Goal: Transaction & Acquisition: Purchase product/service

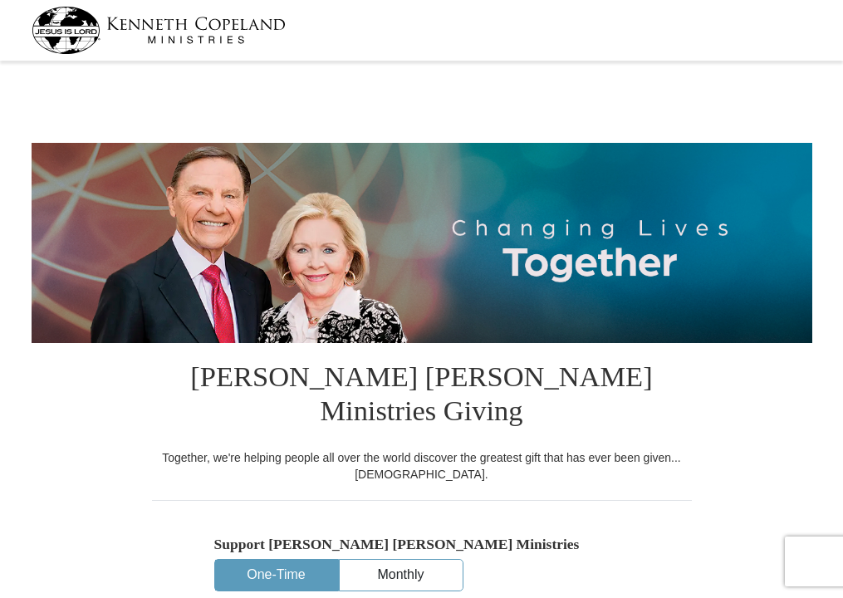
select select "ID"
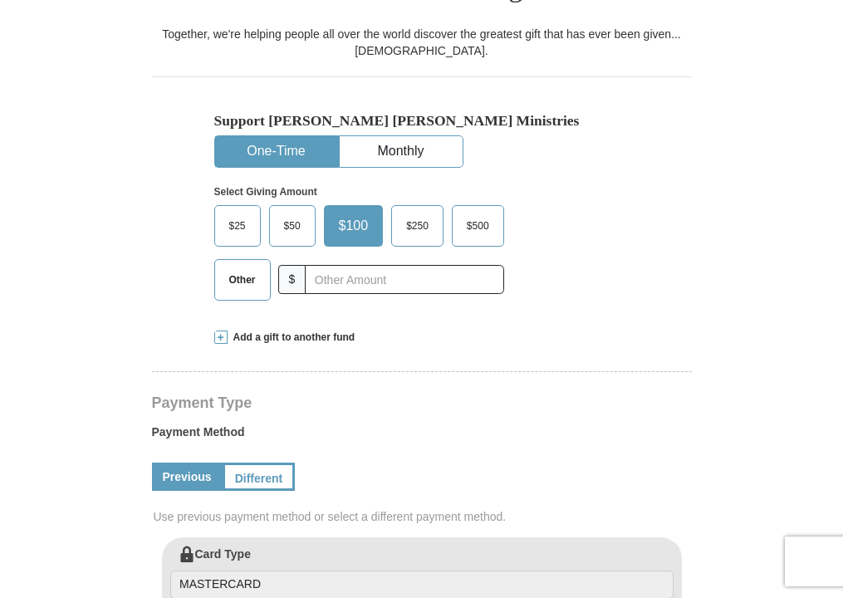
scroll to position [425, 0]
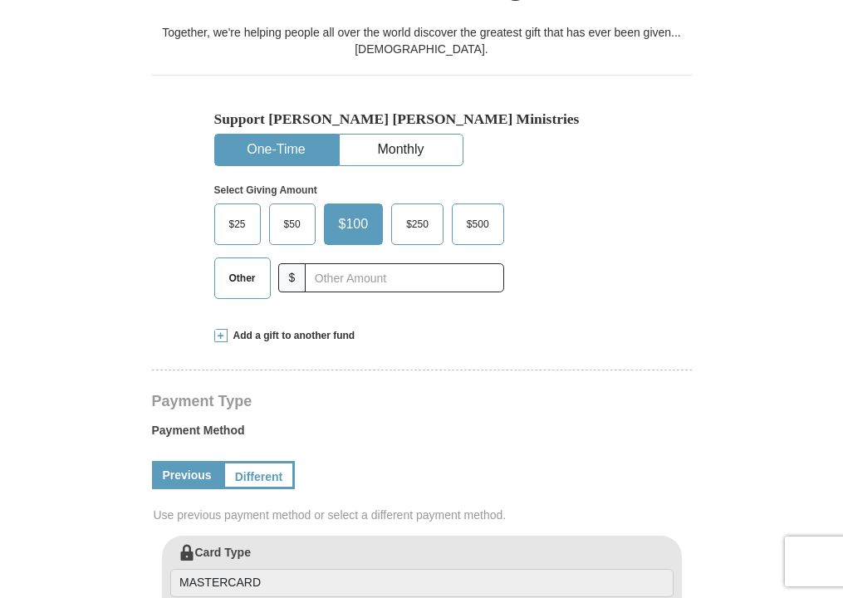
click at [241, 266] on span "Other" at bounding box center [242, 278] width 43 height 25
click at [0, 0] on input "Other" at bounding box center [0, 0] width 0 height 0
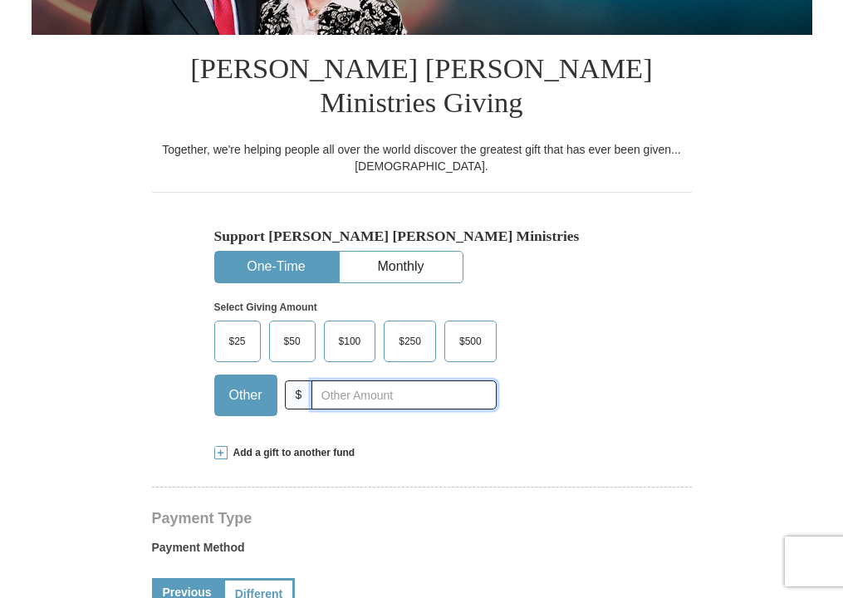
scroll to position [305, 0]
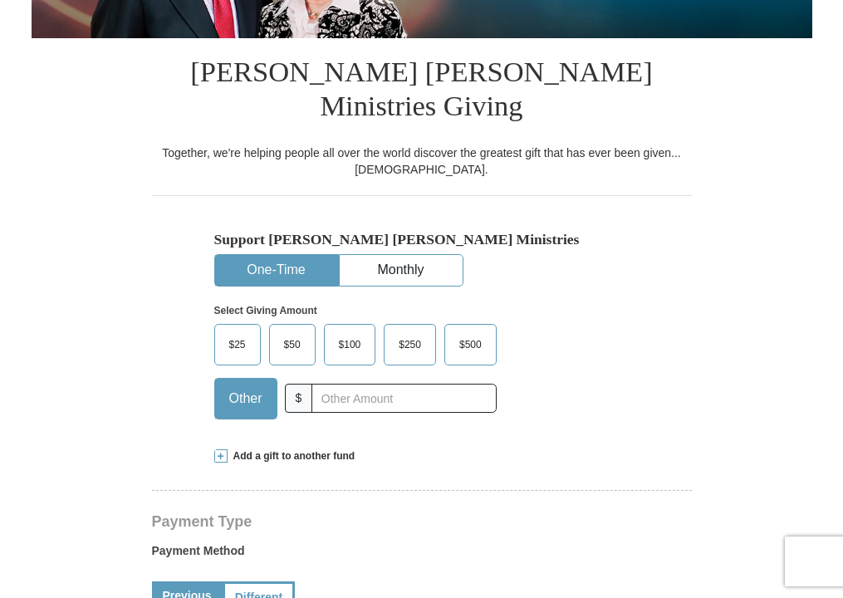
click at [244, 386] on span "Other" at bounding box center [246, 398] width 50 height 25
click at [0, 0] on input "Other" at bounding box center [0, 0] width 0 height 0
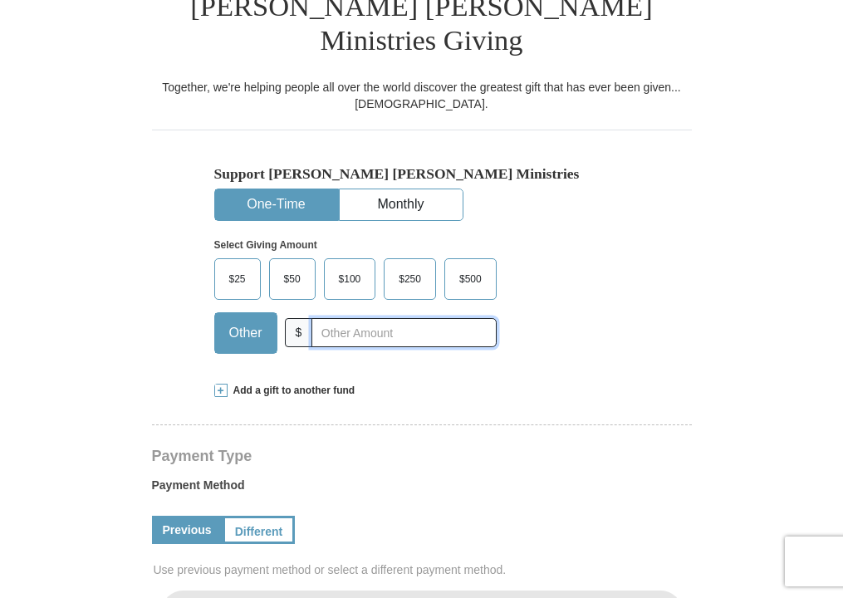
scroll to position [380, 0]
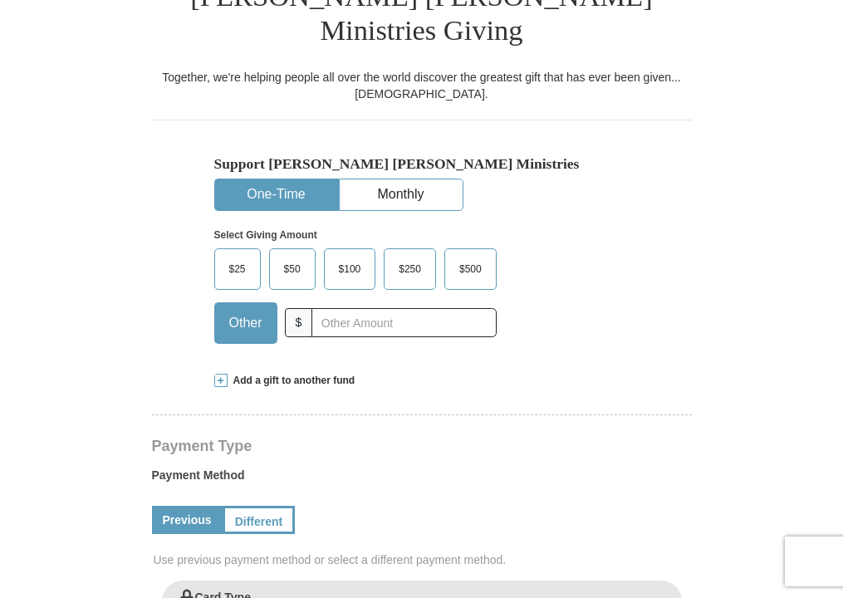
click at [269, 374] on span "Add a gift to another fund" at bounding box center [292, 381] width 128 height 14
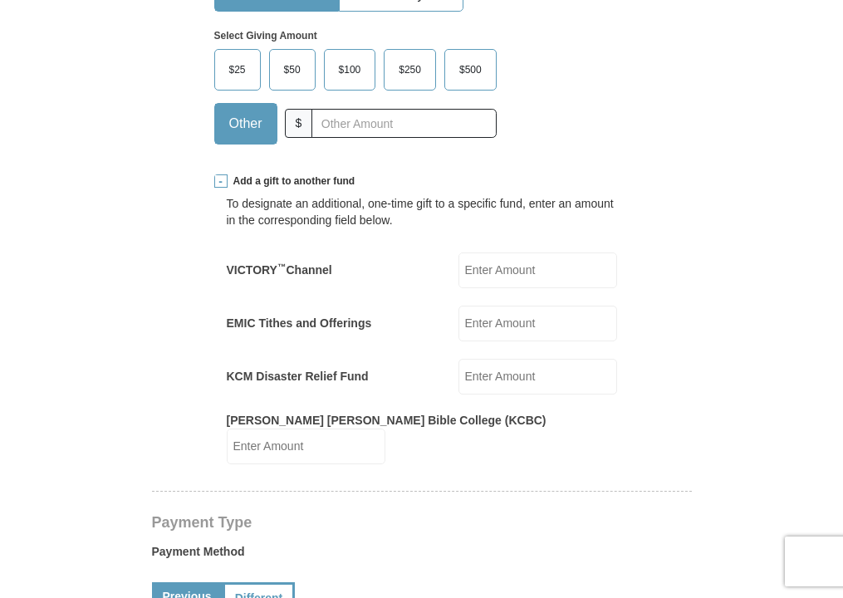
scroll to position [581, 0]
click at [503, 305] on input "EMIC Tithes and Offerings" at bounding box center [538, 323] width 159 height 36
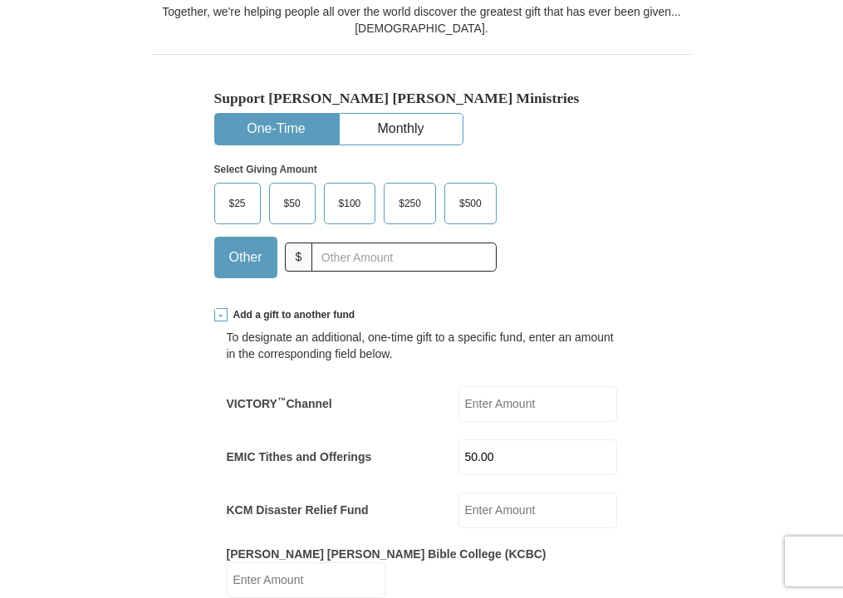
scroll to position [439, 0]
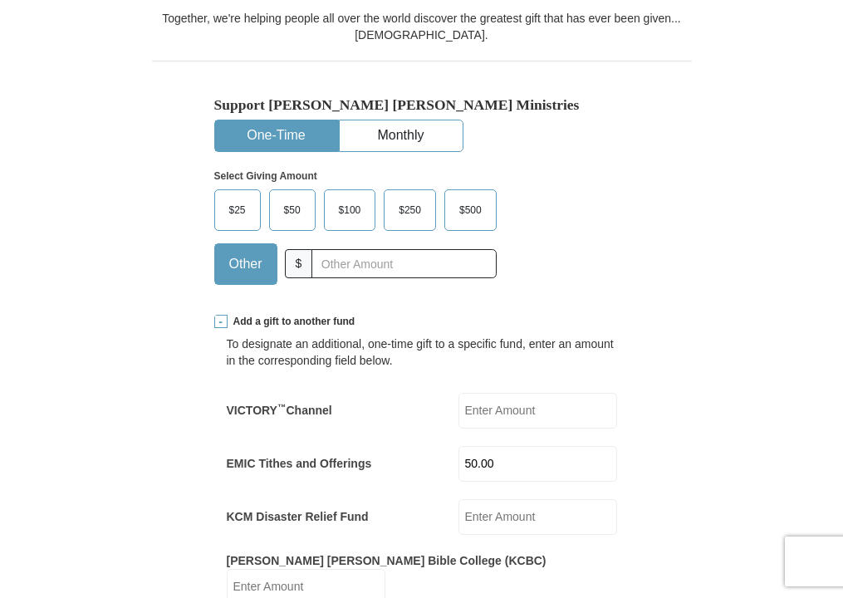
type input "50.00"
click at [350, 198] on span "$100" at bounding box center [350, 210] width 39 height 25
click at [0, 0] on input "$100" at bounding box center [0, 0] width 0 height 0
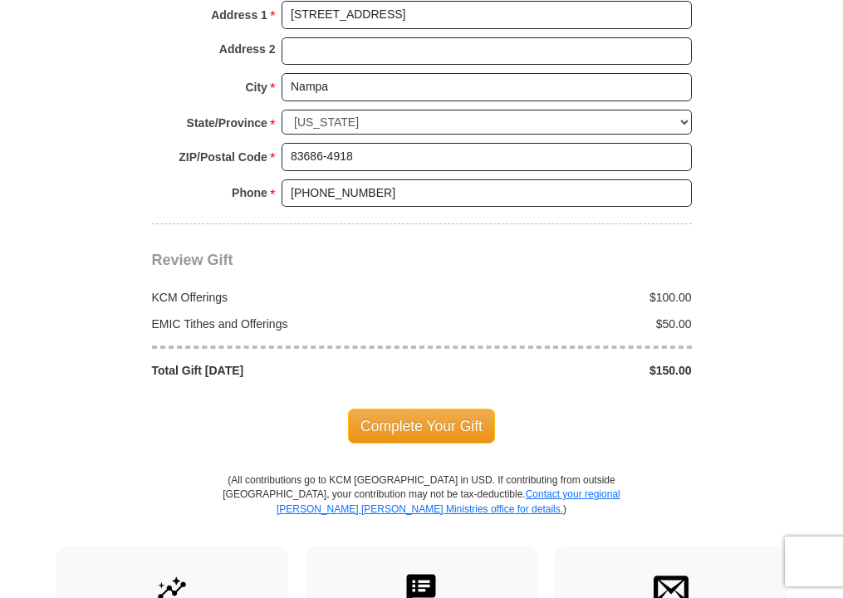
scroll to position [1630, 0]
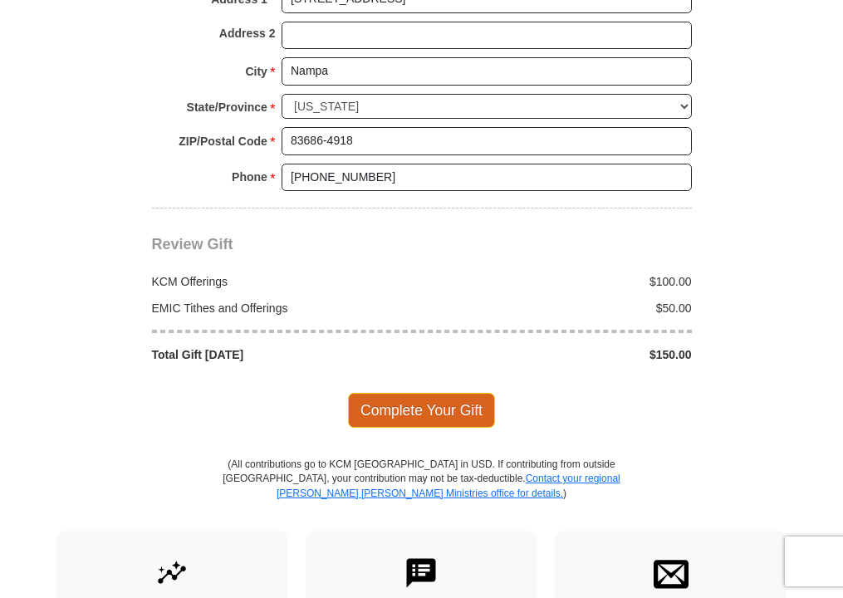
click at [415, 393] on span "Complete Your Gift" at bounding box center [421, 410] width 147 height 35
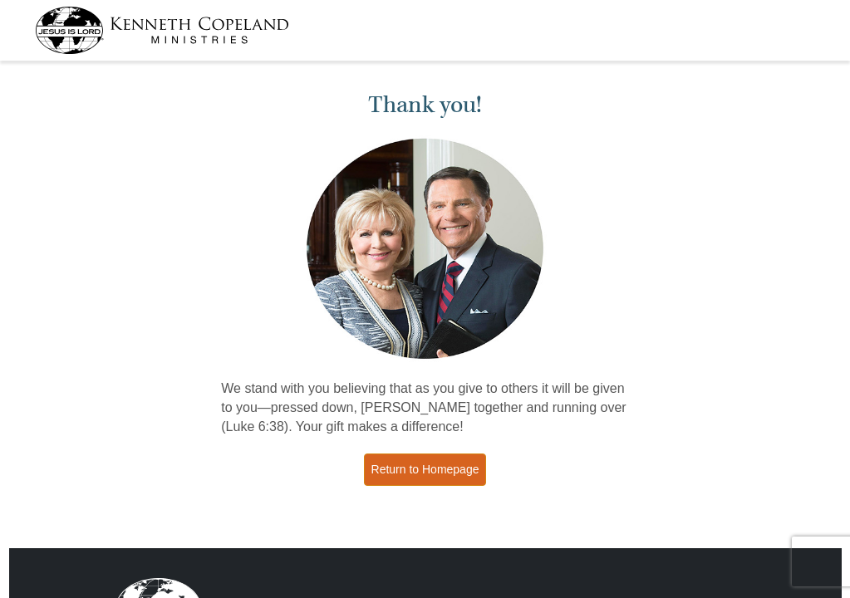
click at [413, 465] on link "Return to Homepage" at bounding box center [425, 470] width 123 height 32
